Goal: Task Accomplishment & Management: Complete application form

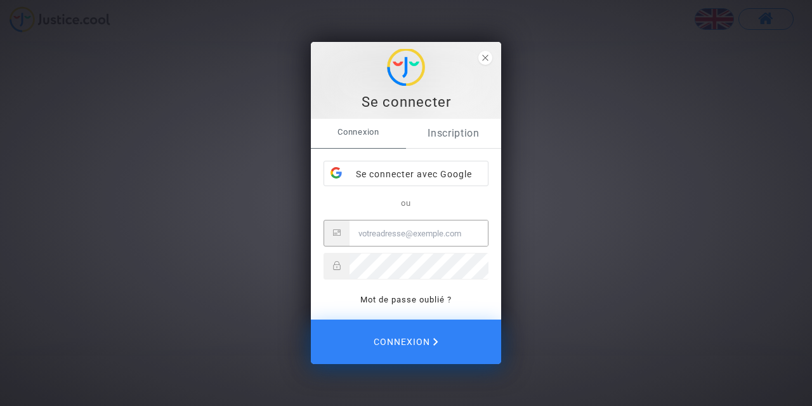
click at [473, 137] on link "Inscription" at bounding box center [453, 133] width 95 height 29
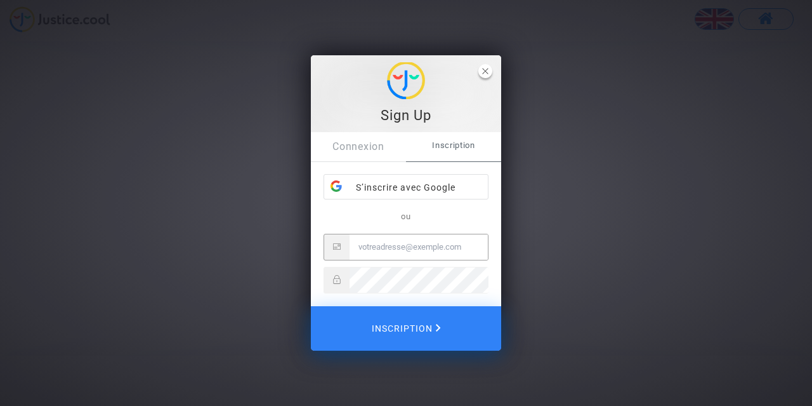
click at [486, 70] on icon "close" at bounding box center [485, 71] width 6 height 6
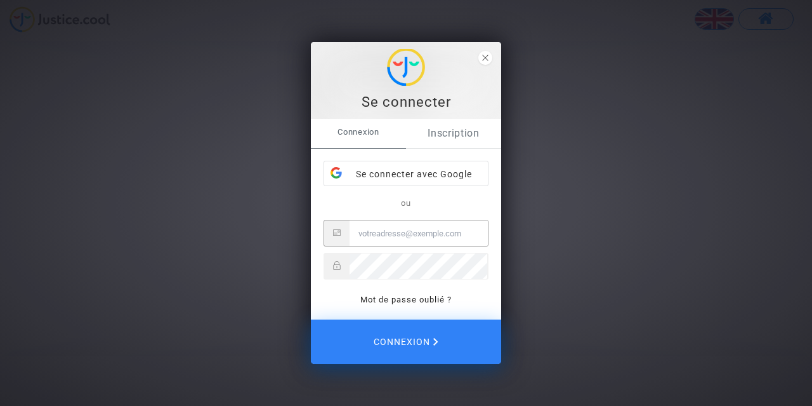
click at [456, 132] on link "Inscription" at bounding box center [453, 133] width 95 height 29
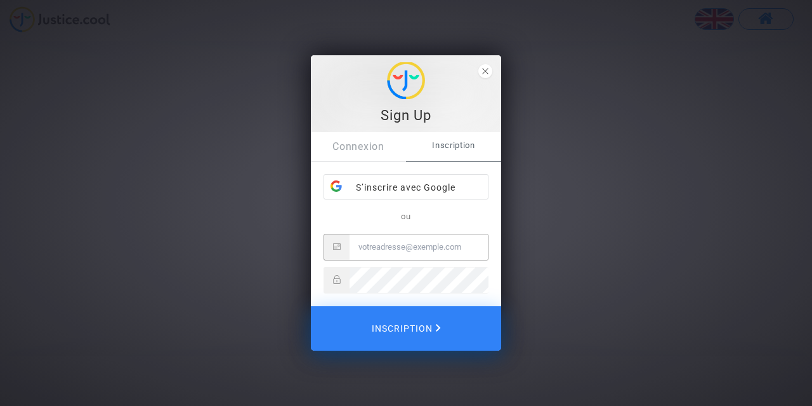
click at [406, 241] on input "Email" at bounding box center [419, 246] width 138 height 25
type input "[EMAIL_ADDRESS][PERSON_NAME][DOMAIN_NAME]"
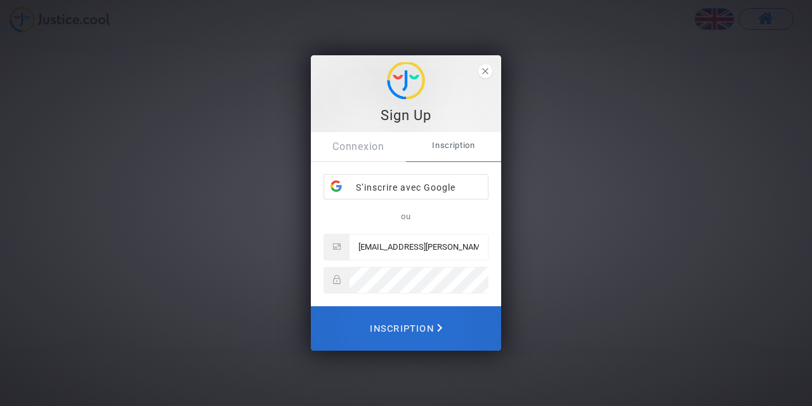
click at [412, 333] on span "Inscription" at bounding box center [406, 328] width 72 height 28
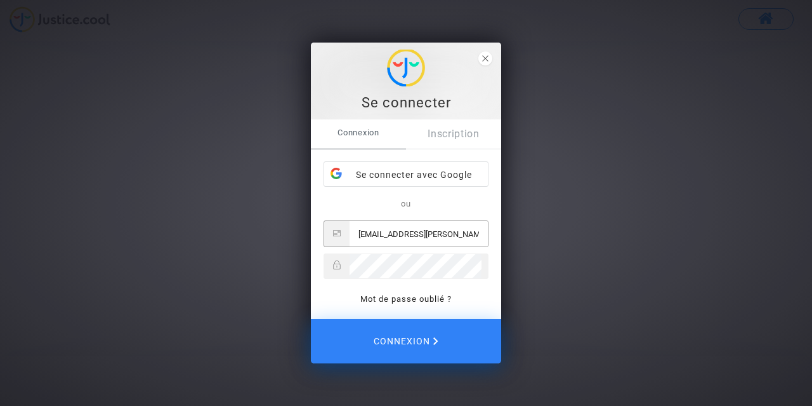
type input "[EMAIL_ADDRESS][PERSON_NAME][DOMAIN_NAME]"
click at [311, 319] on button "Connexion" at bounding box center [406, 341] width 190 height 44
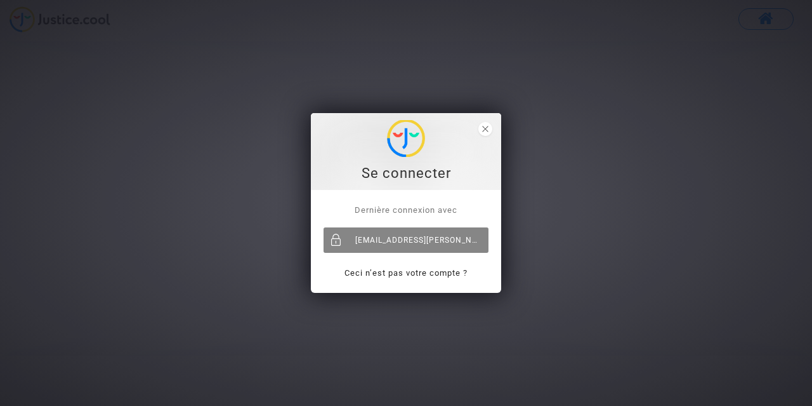
click at [406, 242] on div "[EMAIL_ADDRESS][PERSON_NAME][DOMAIN_NAME]" at bounding box center [406, 239] width 165 height 25
click at [428, 237] on div "[EMAIL_ADDRESS][PERSON_NAME][DOMAIN_NAME]" at bounding box center [406, 239] width 165 height 25
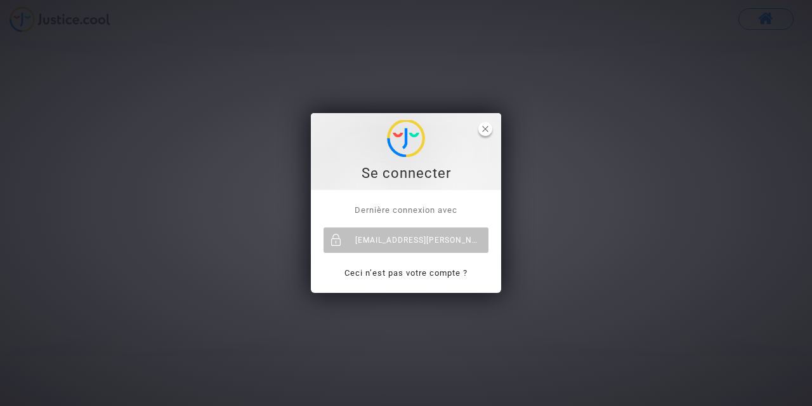
click at [484, 128] on icon "close" at bounding box center [485, 129] width 6 height 6
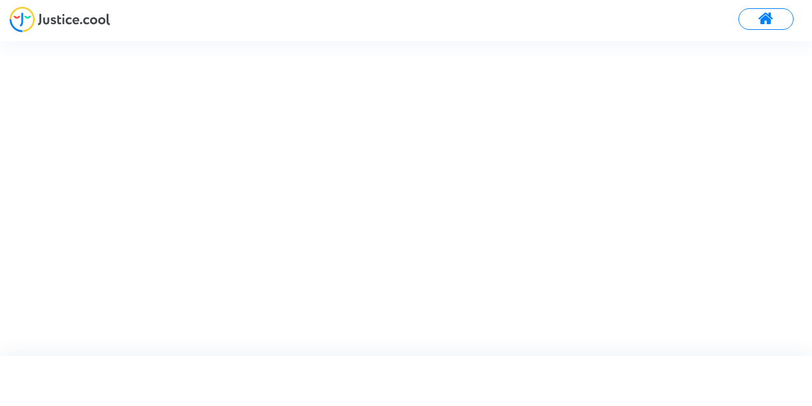
click at [771, 18] on span at bounding box center [766, 19] width 16 height 17
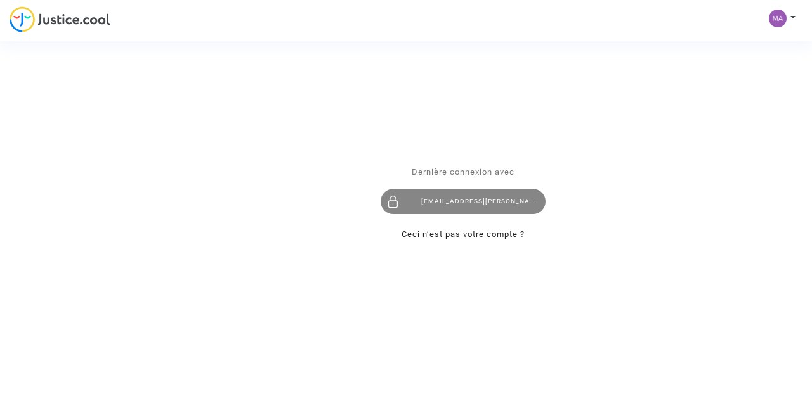
click at [520, 202] on div "[EMAIL_ADDRESS][PERSON_NAME][DOMAIN_NAME]" at bounding box center [463, 201] width 165 height 25
click at [455, 199] on div "[EMAIL_ADDRESS][PERSON_NAME][DOMAIN_NAME]" at bounding box center [463, 201] width 165 height 25
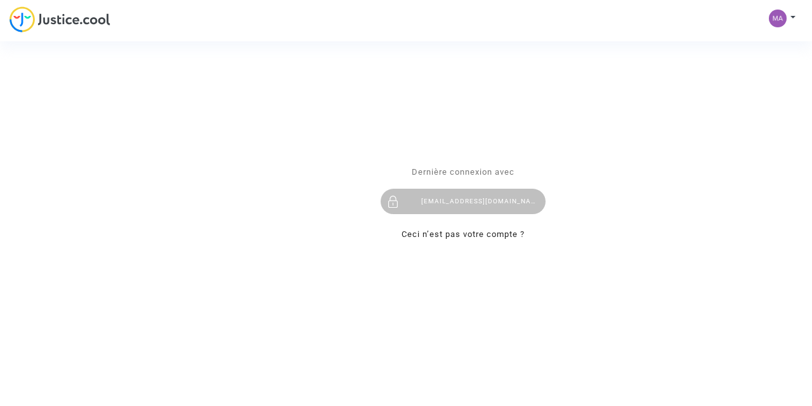
click at [785, 17] on div "Se connecter Dernière connexion avec marika.delmotte@gmail.com Ceci n’est pas v…" at bounding box center [406, 203] width 812 height 406
click at [774, 18] on div "Se connecter Dernière connexion avec marika.delmotte@gmail.com Ceci n’est pas v…" at bounding box center [406, 203] width 812 height 406
click at [783, 14] on div "Se connecter Dernière connexion avec marika.delmotte@gmail.com Ceci n’est pas v…" at bounding box center [406, 203] width 812 height 406
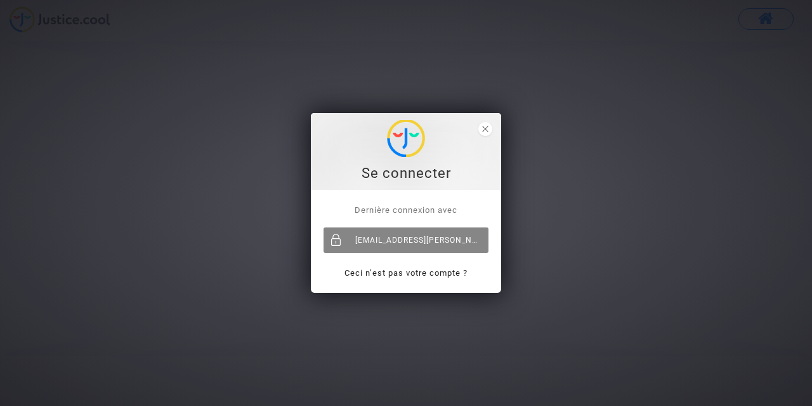
click at [427, 247] on div "[EMAIL_ADDRESS][PERSON_NAME][DOMAIN_NAME]" at bounding box center [406, 239] width 165 height 25
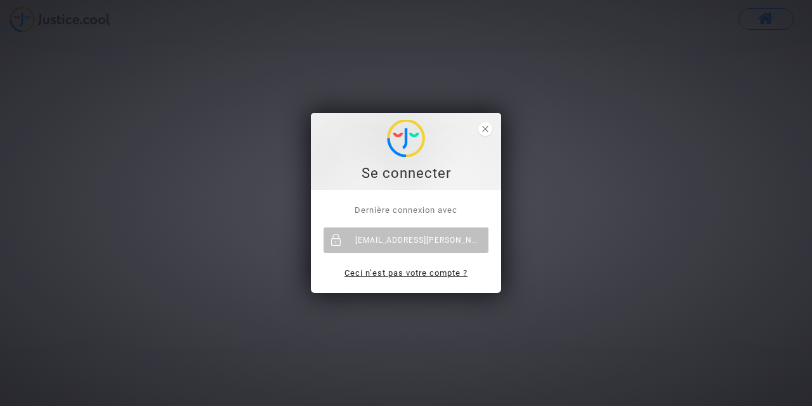
click at [445, 269] on link "Ceci n’est pas votre compte ?" at bounding box center [406, 273] width 123 height 10
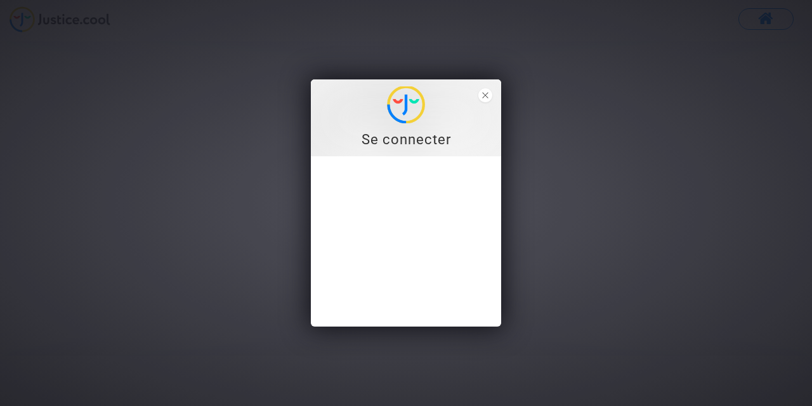
type input "[EMAIL_ADDRESS][PERSON_NAME][DOMAIN_NAME]"
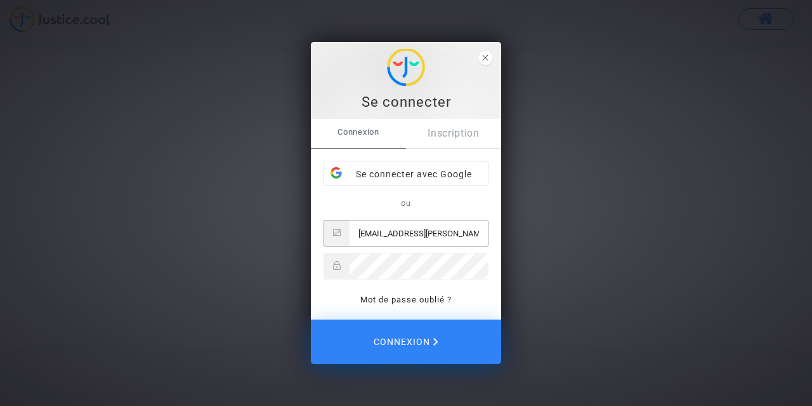
click at [464, 230] on input "[EMAIL_ADDRESS][PERSON_NAME][DOMAIN_NAME]" at bounding box center [419, 232] width 138 height 25
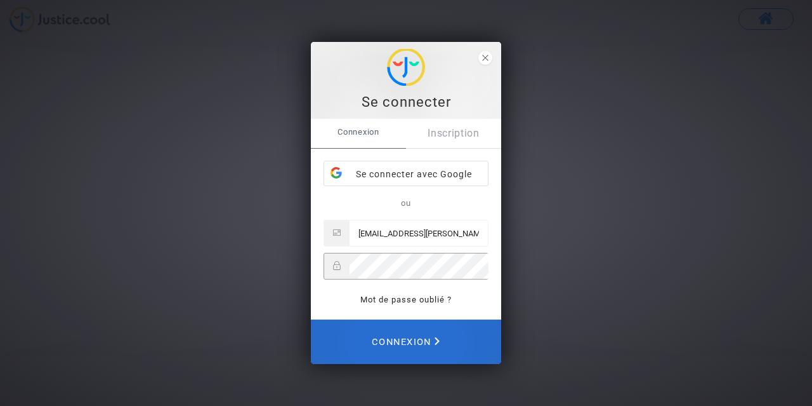
click at [453, 342] on button "Connexion" at bounding box center [406, 341] width 190 height 44
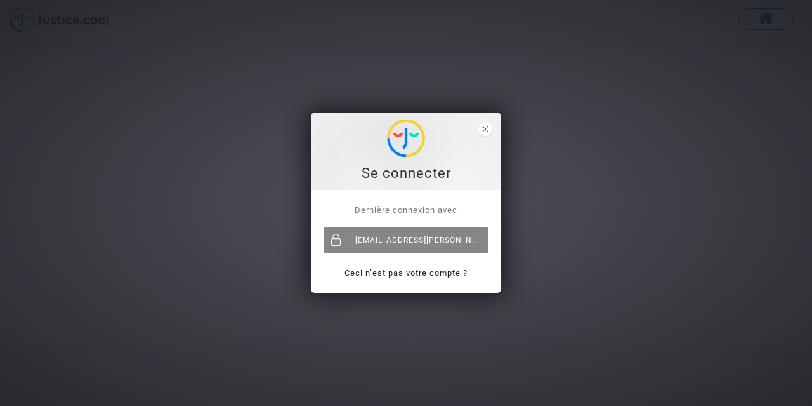
click at [441, 234] on div "[EMAIL_ADDRESS][PERSON_NAME][DOMAIN_NAME]" at bounding box center [406, 239] width 165 height 25
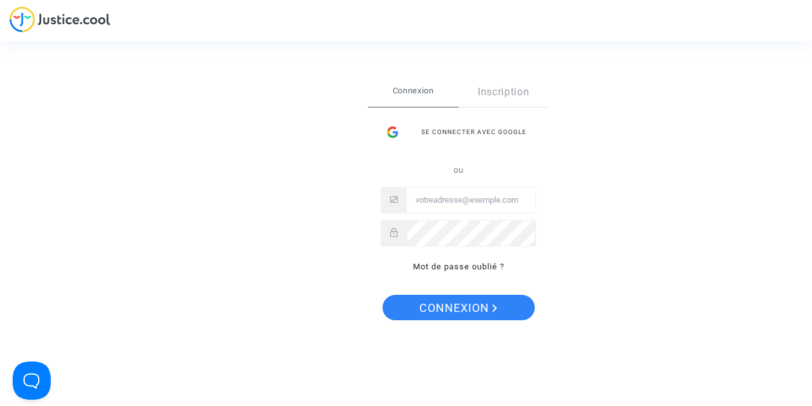
click at [447, 204] on input "Email" at bounding box center [471, 199] width 129 height 25
type input "[EMAIL_ADDRESS][DOMAIN_NAME]"
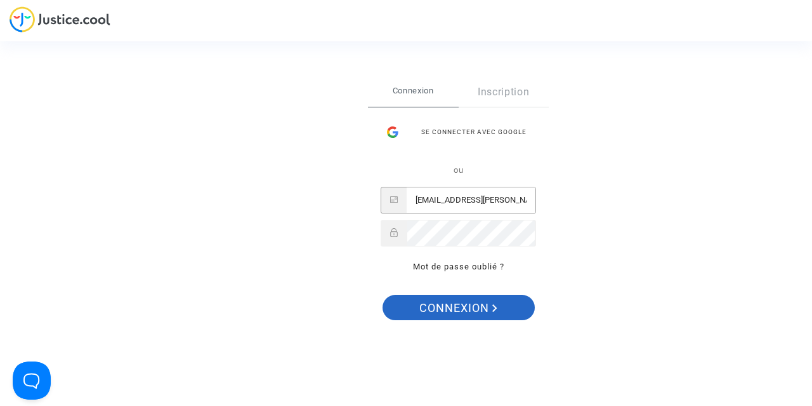
click at [499, 307] on button "Connexion" at bounding box center [459, 307] width 152 height 25
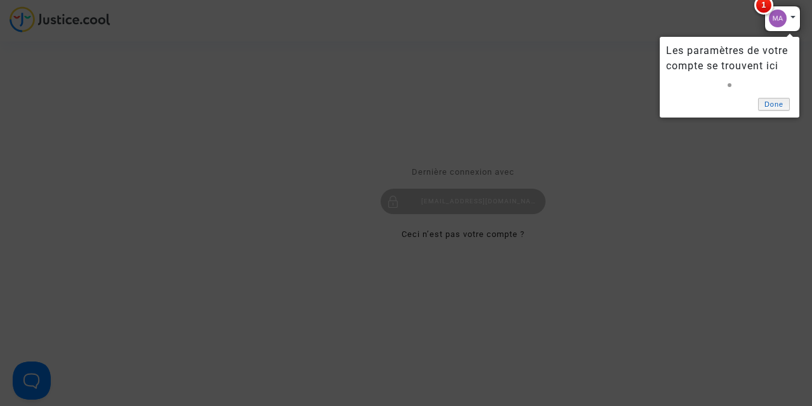
click at [772, 105] on link "Done" at bounding box center [774, 104] width 32 height 13
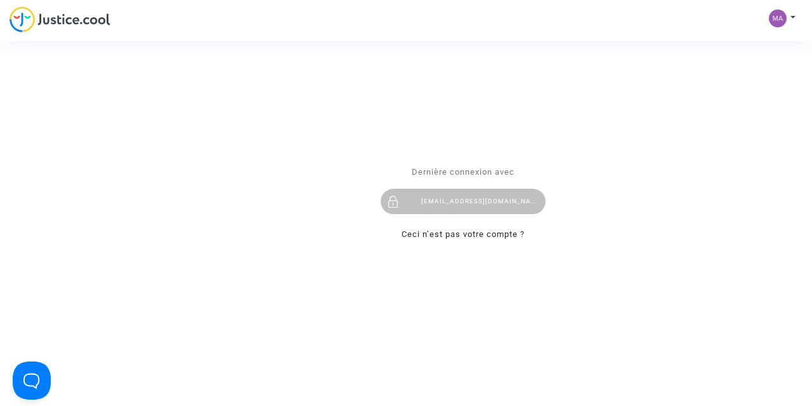
click at [789, 28] on div "Se connecter Dernière connexion avec [PERSON_NAME][EMAIL_ADDRESS][DOMAIN_NAME] …" at bounding box center [406, 203] width 812 height 406
click at [786, 16] on div "Se connecter Dernière connexion avec [PERSON_NAME][EMAIL_ADDRESS][DOMAIN_NAME] …" at bounding box center [406, 203] width 812 height 406
click at [775, 23] on div "Se connecter Dernière connexion avec [PERSON_NAME][EMAIL_ADDRESS][DOMAIN_NAME] …" at bounding box center [406, 203] width 812 height 406
click at [791, 13] on div "Se connecter Dernière connexion avec marika.delmotte@gmail.com Ceci n’est pas v…" at bounding box center [406, 203] width 812 height 406
click at [779, 19] on div "Se connecter Dernière connexion avec marika.delmotte@gmail.com Ceci n’est pas v…" at bounding box center [406, 203] width 812 height 406
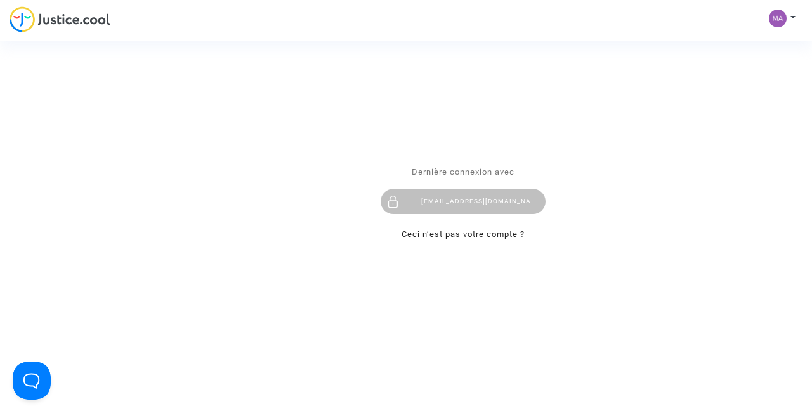
click at [791, 10] on div "Se connecter Dernière connexion avec marika.delmotte@gmail.com Ceci n’est pas v…" at bounding box center [406, 203] width 812 height 406
click at [781, 21] on div "Se connecter Dernière connexion avec marika.delmotte@gmail.com Ceci n’est pas v…" at bounding box center [406, 203] width 812 height 406
click at [779, 17] on div "Se connecter Dernière connexion avec [PERSON_NAME][EMAIL_ADDRESS][DOMAIN_NAME] …" at bounding box center [406, 203] width 812 height 406
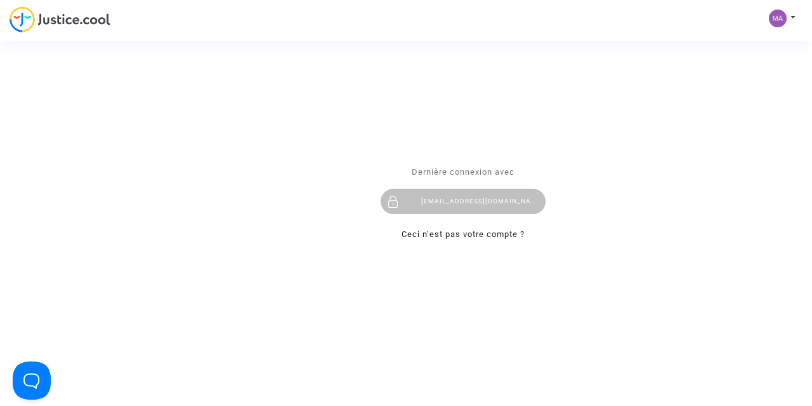
click at [793, 17] on div "Se connecter Dernière connexion avec [PERSON_NAME][EMAIL_ADDRESS][DOMAIN_NAME] …" at bounding box center [406, 203] width 812 height 406
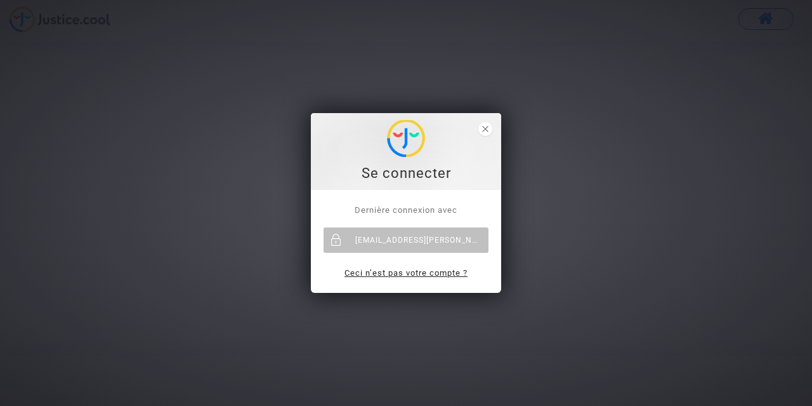
click at [409, 271] on link "Ceci n’est pas votre compte ?" at bounding box center [406, 273] width 123 height 10
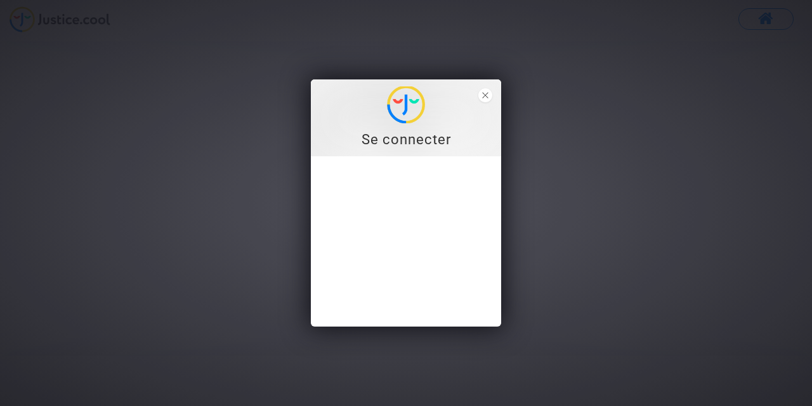
type input "[EMAIL_ADDRESS][PERSON_NAME][DOMAIN_NAME]"
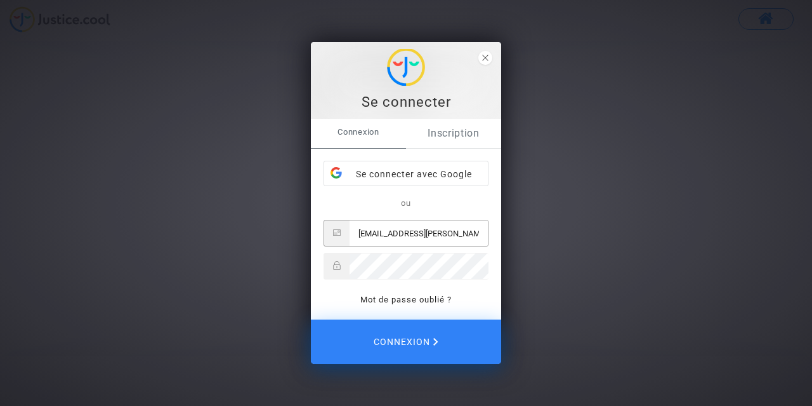
click at [461, 133] on link "Inscription" at bounding box center [453, 133] width 95 height 29
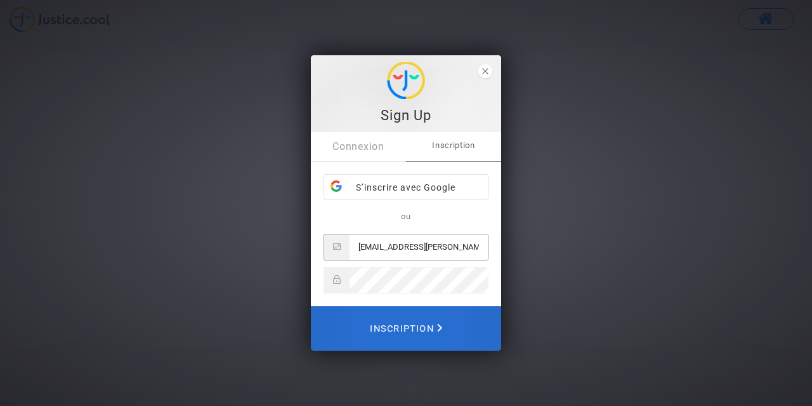
click at [413, 329] on span "Inscription" at bounding box center [406, 328] width 72 height 28
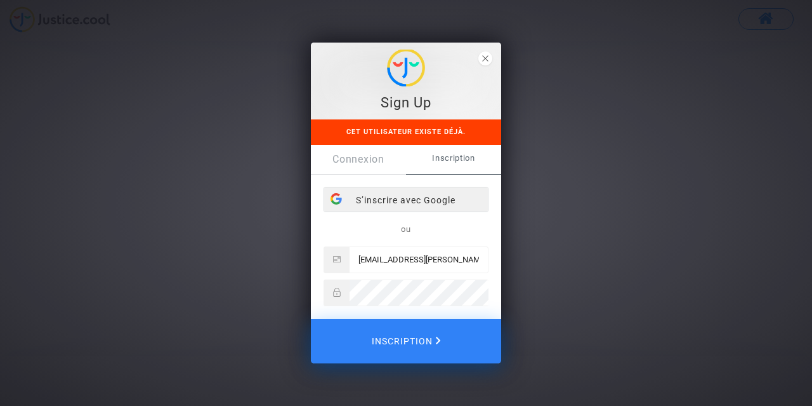
click at [454, 197] on div "S’inscrire avec Google" at bounding box center [406, 199] width 164 height 25
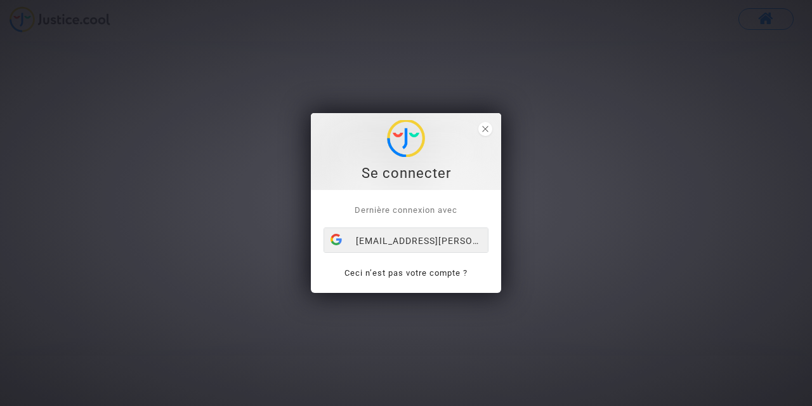
click at [442, 242] on div "[EMAIL_ADDRESS][PERSON_NAME][DOMAIN_NAME]" at bounding box center [406, 240] width 164 height 25
click at [415, 235] on div "[EMAIL_ADDRESS][PERSON_NAME][DOMAIN_NAME]" at bounding box center [406, 240] width 164 height 25
click at [410, 236] on div "[EMAIL_ADDRESS][PERSON_NAME][DOMAIN_NAME]" at bounding box center [406, 240] width 164 height 25
